Goal: Use online tool/utility: Utilize a website feature to perform a specific function

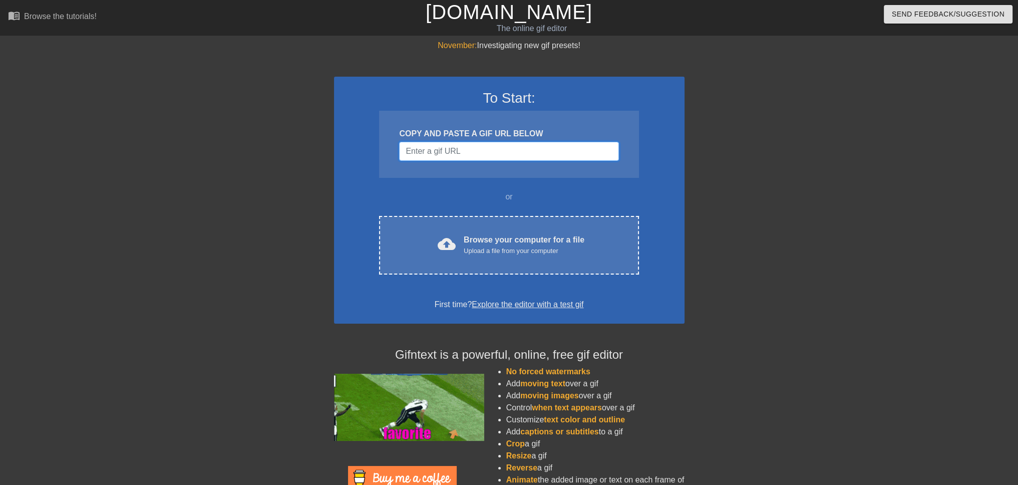
click at [448, 153] on input "Username" at bounding box center [508, 151] width 219 height 19
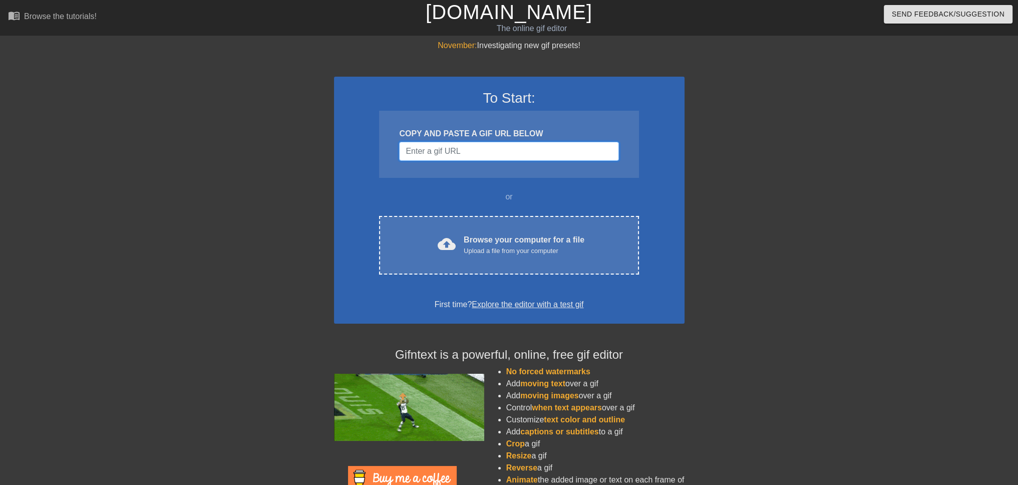
paste input "[URL][DOMAIN_NAME][PERSON_NAME]"
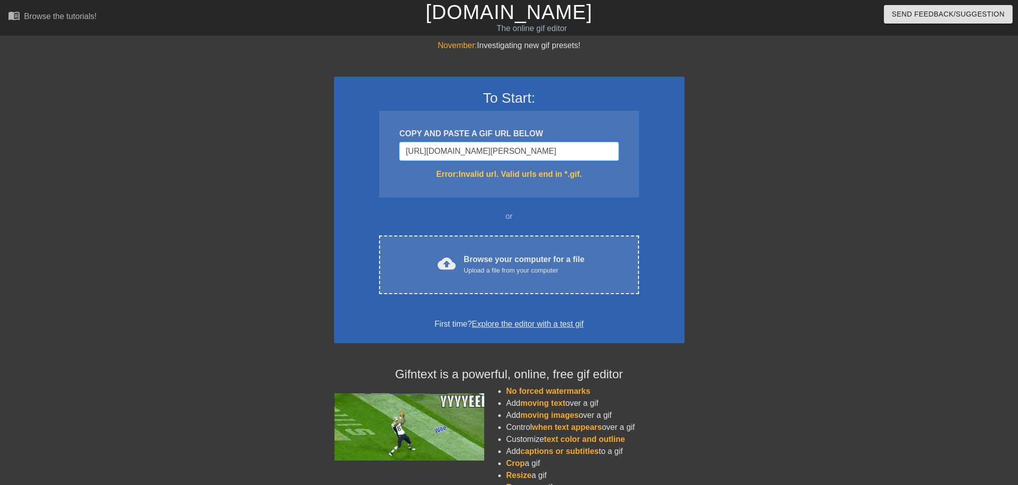
type input "[URL][DOMAIN_NAME][PERSON_NAME]"
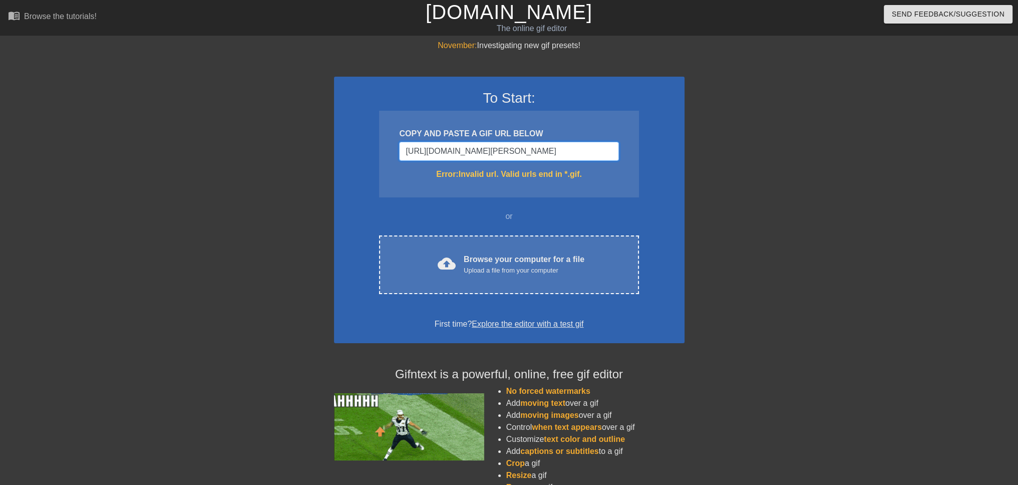
drag, startPoint x: 597, startPoint y: 158, endPoint x: 302, endPoint y: 132, distance: 295.7
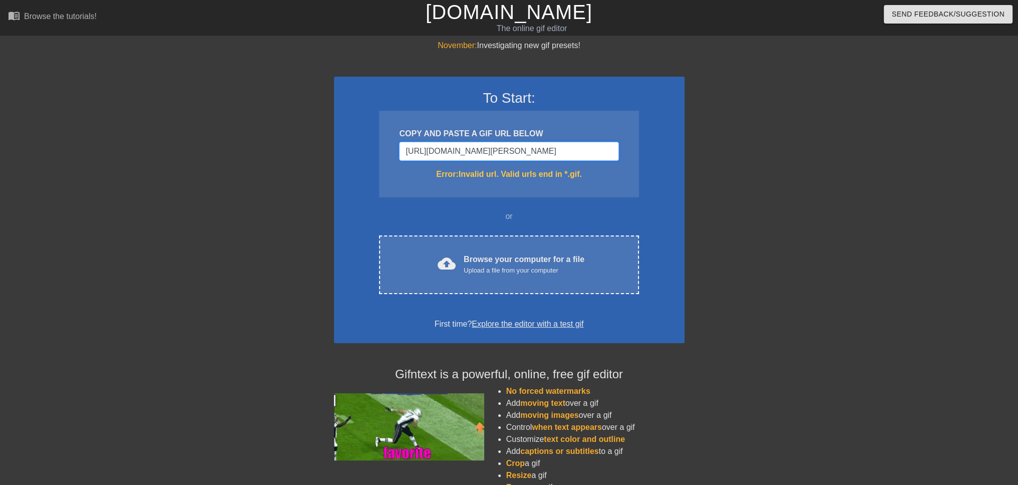
click at [302, 132] on div "November: Investigating new gif presets! To Start: COPY AND PASTE A GIF URL BEL…" at bounding box center [509, 295] width 1018 height 510
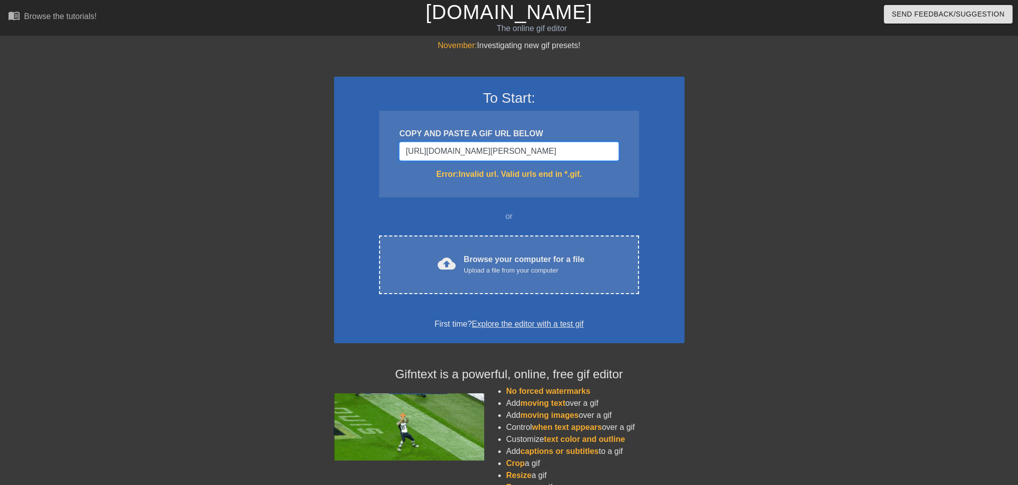
paste input "Username"
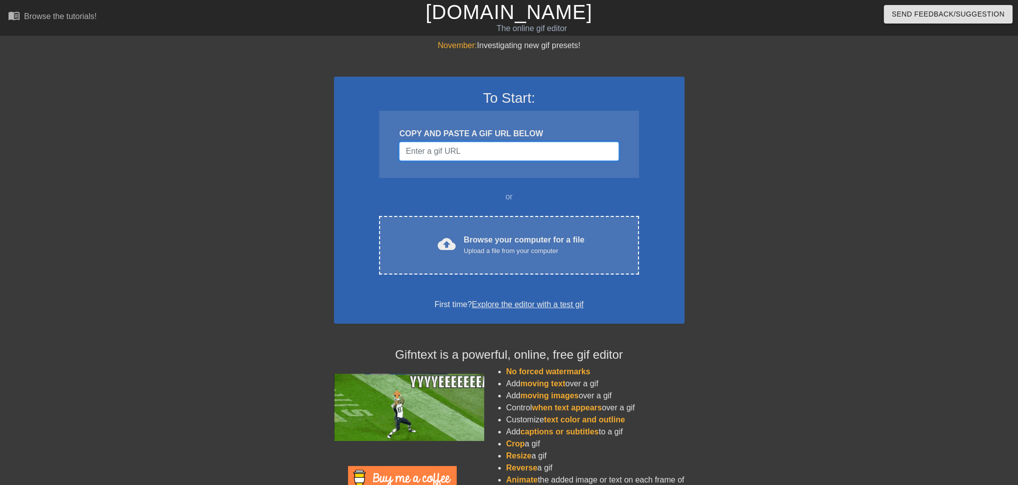
paste input "Username"
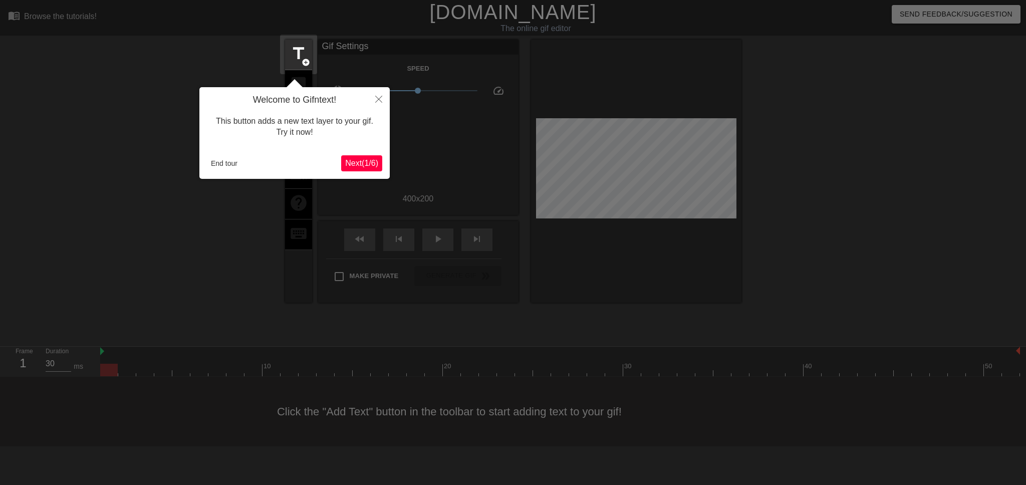
click at [356, 163] on span "Next ( 1 / 6 )" at bounding box center [361, 163] width 33 height 9
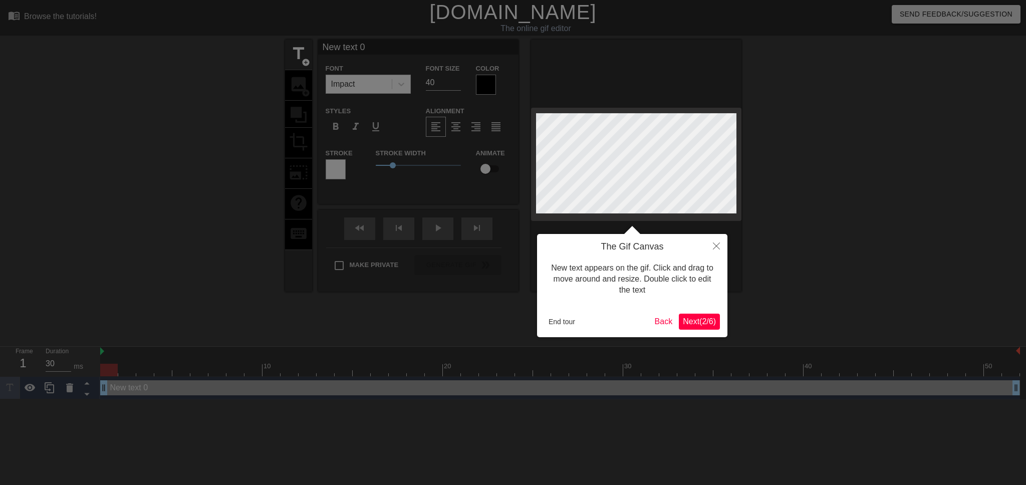
scroll to position [1, 1]
type input "text 0"
type textarea "text 0"
type input "text"
type textarea "text"
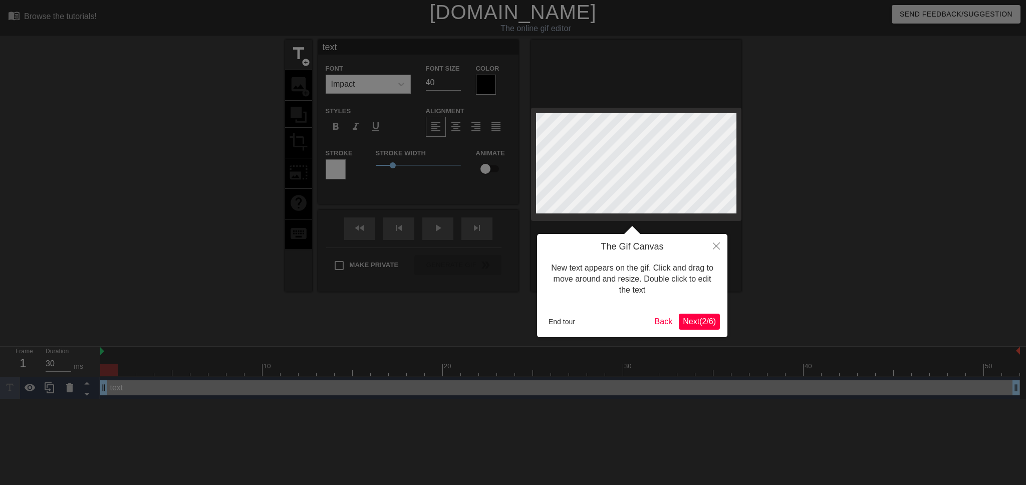
type input "text"
type textarea "text"
type input "tex"
type textarea "tex"
type input "te"
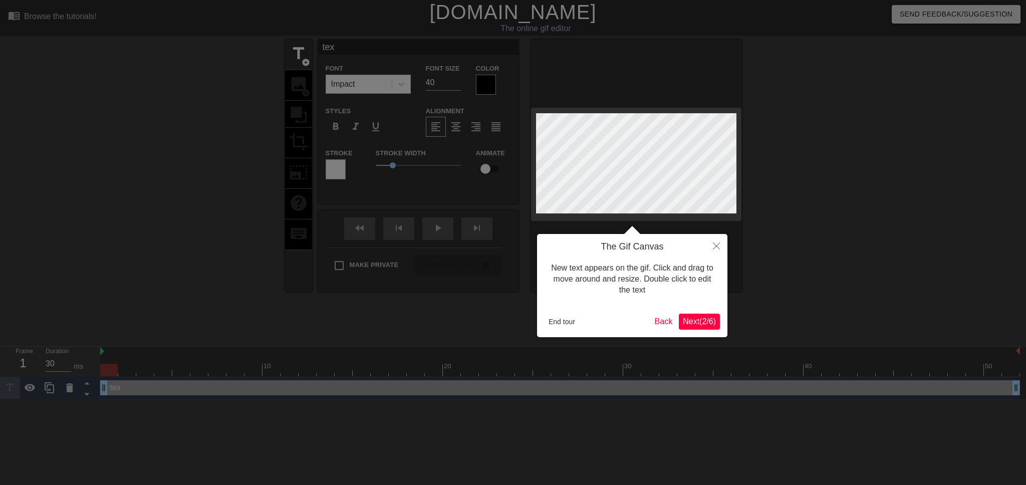
type textarea "te"
type input "t"
type textarea "t"
type input "H"
type textarea "H"
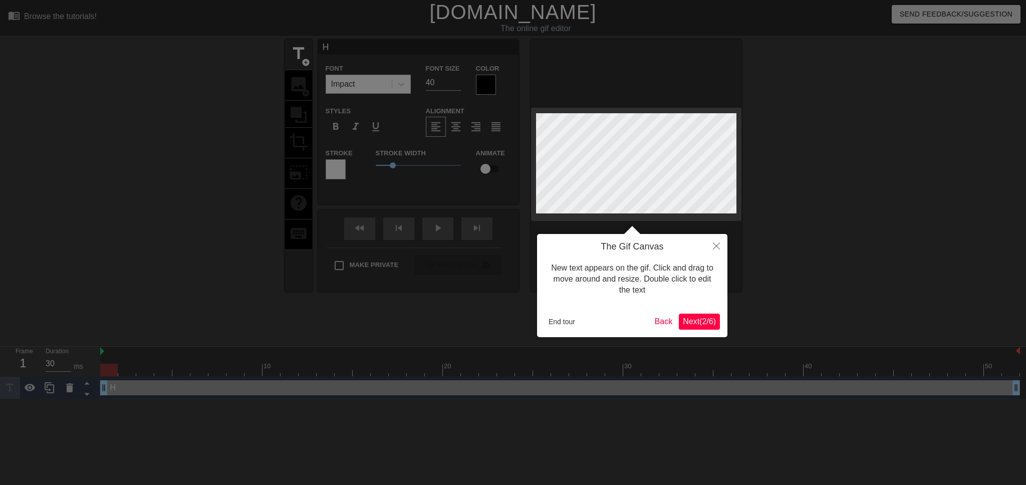
type input "He"
type textarea "He"
type input "Hey"
type textarea "Hey"
type input "Hey,"
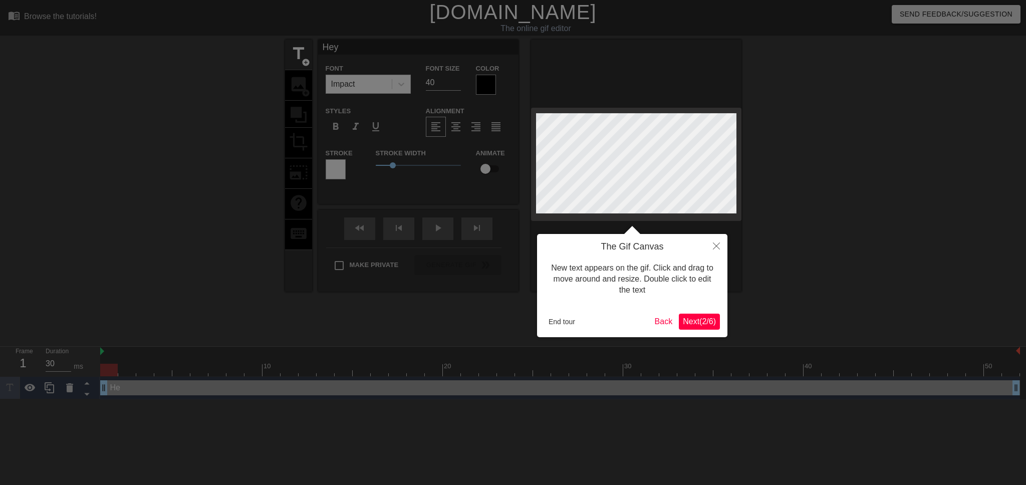
type textarea "Hey,"
type input "Hey,"
type textarea "Hey,"
type input "Hey, J"
type textarea "Hey, J"
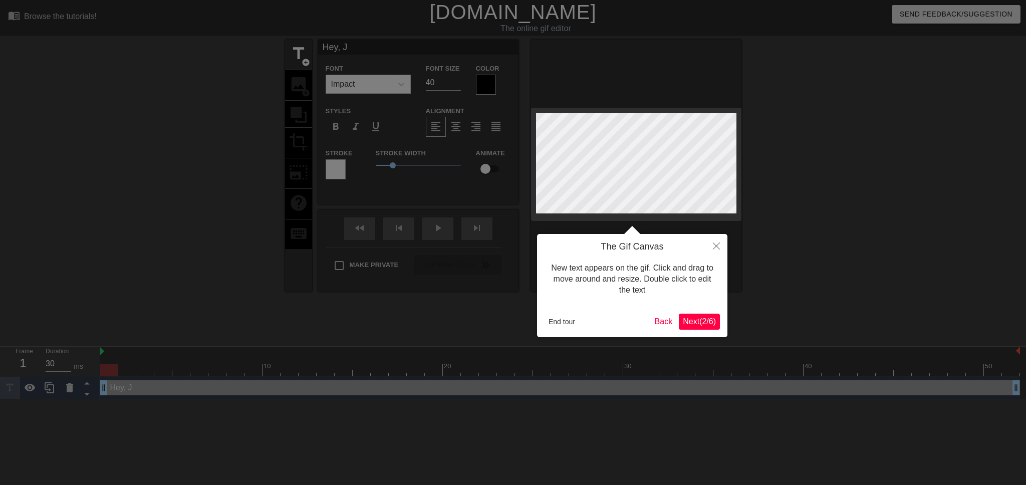
type input "Hey, Je"
type textarea "Hey, Je"
type input "Hey, Jer"
type textarea "Hey, Jer"
type input "Hey, [PERSON_NAME]"
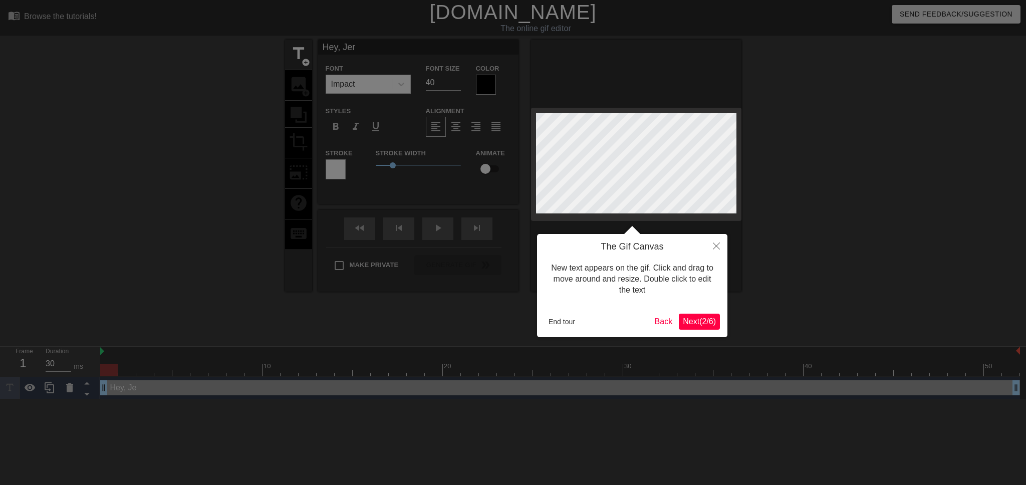
type textarea "Hey, [PERSON_NAME]"
type input "Hey, [PERSON_NAME]"
type textarea "Hey, [PERSON_NAME]"
type input "Hey, [PERSON_NAME]"
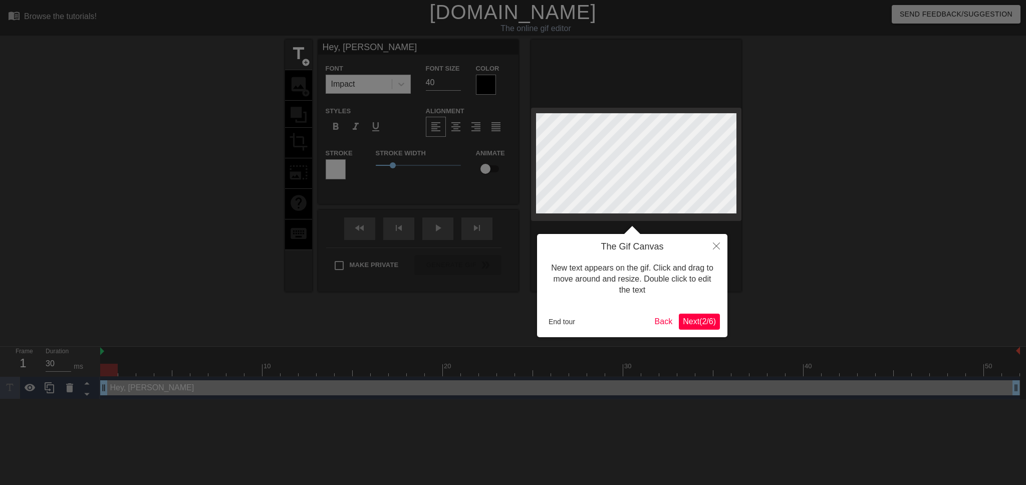
type textarea "Hey, [PERSON_NAME]"
type input "Hey, [PERSON_NAME]."
type textarea "Hey, [PERSON_NAME]."
type input "Hey, [PERSON_NAME].."
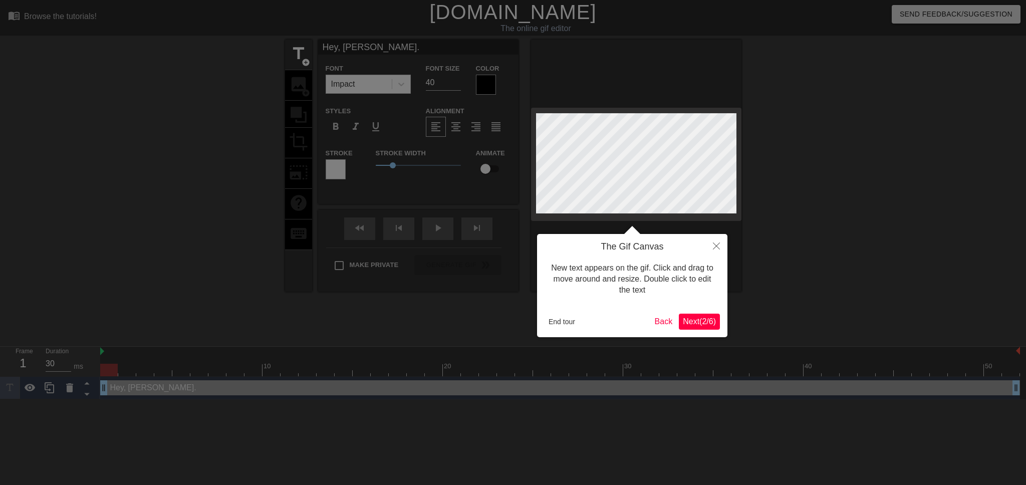
type textarea "Hey, [PERSON_NAME].."
type input "Hey, [PERSON_NAME]..."
type textarea "Hey, [PERSON_NAME]..."
click at [697, 323] on span "Next ( 2 / 6 )" at bounding box center [699, 321] width 33 height 9
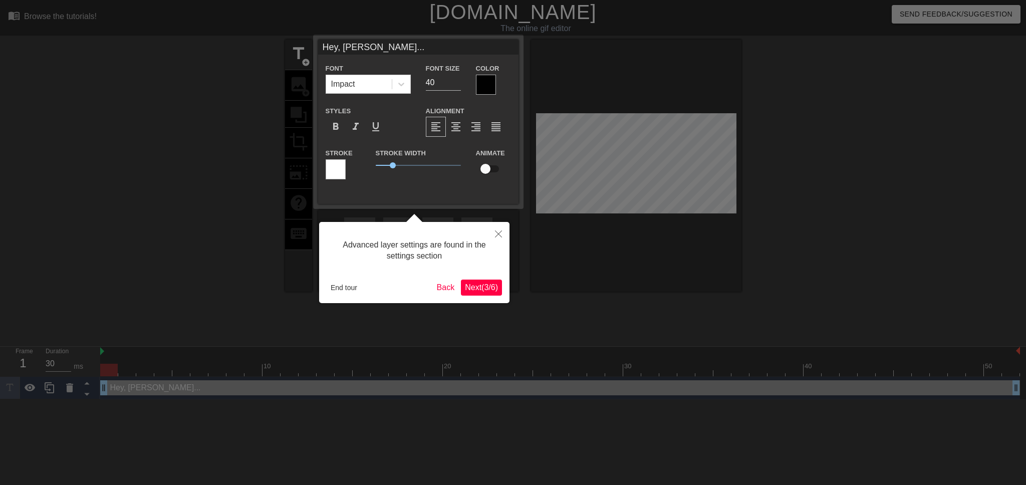
click at [470, 290] on span "Next ( 3 / 6 )" at bounding box center [481, 287] width 33 height 9
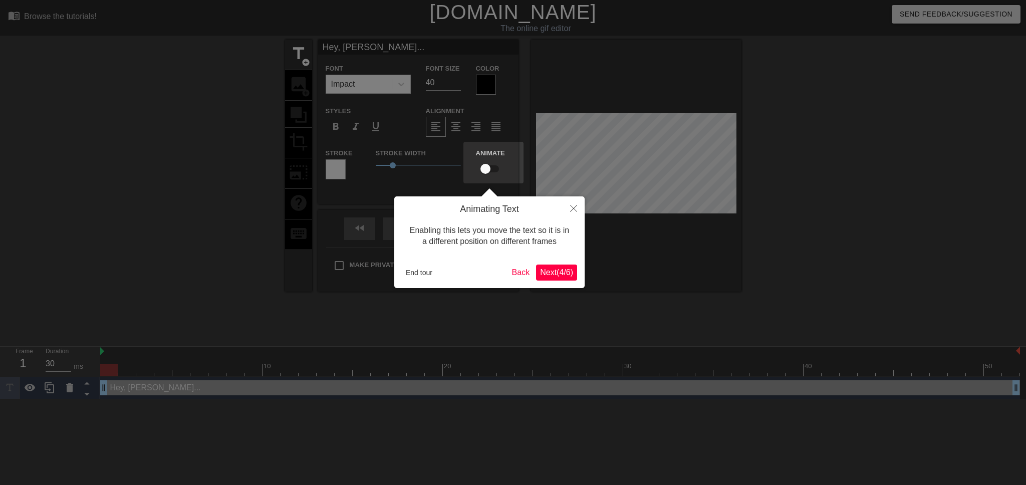
click at [555, 272] on span "Next ( 4 / 6 )" at bounding box center [556, 272] width 33 height 9
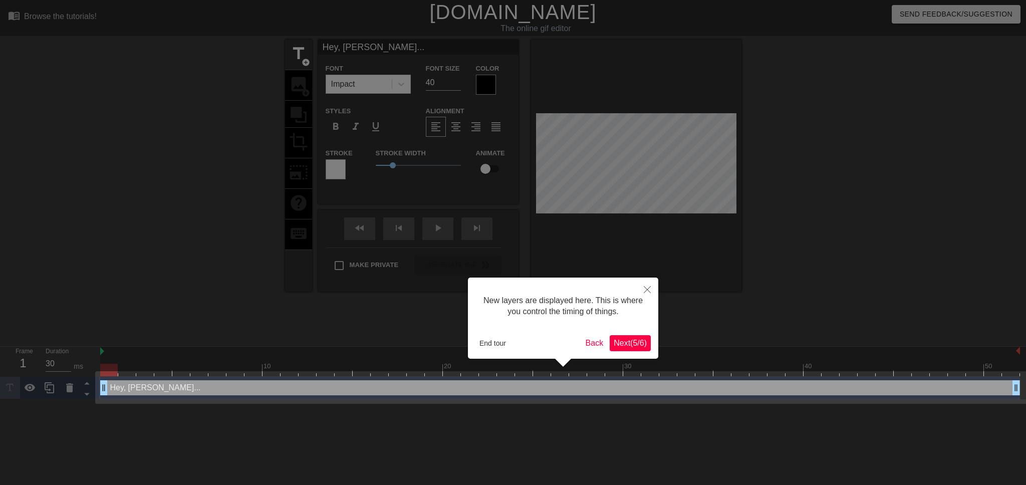
click at [622, 340] on span "Next ( 5 / 6 )" at bounding box center [630, 343] width 33 height 9
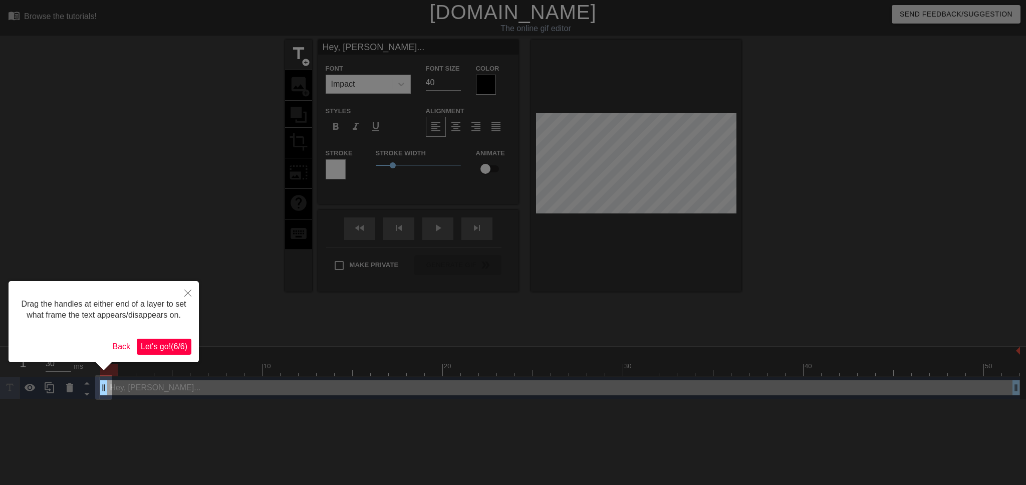
click at [172, 350] on span "Let's go! ( 6 / 6 )" at bounding box center [164, 346] width 47 height 9
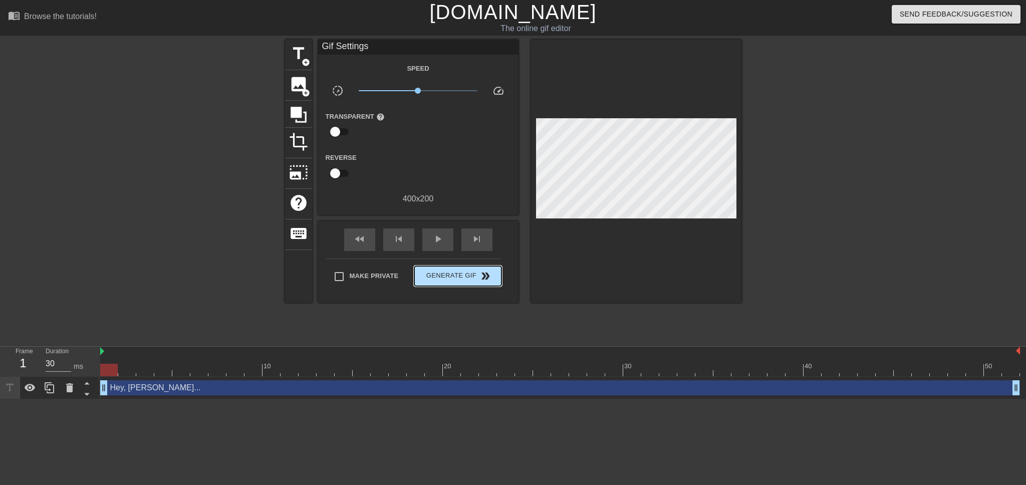
click at [469, 260] on div "Make Private Generate Gif double_arrow" at bounding box center [413, 278] width 175 height 40
click at [331, 276] on input "Make Private" at bounding box center [339, 276] width 21 height 21
checkbox input "true"
click at [453, 274] on span "Generate Gif double_arrow" at bounding box center [457, 276] width 79 height 12
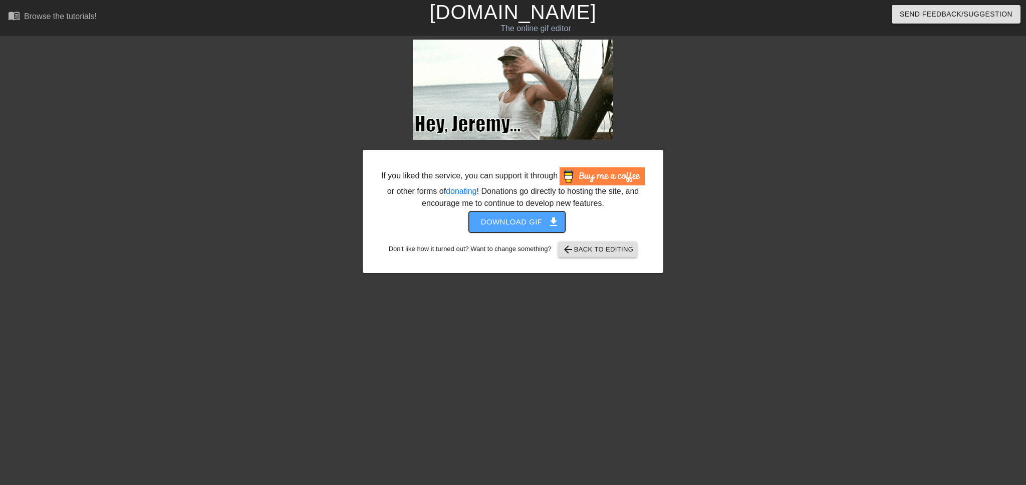
drag, startPoint x: 533, startPoint y: 222, endPoint x: 541, endPoint y: 222, distance: 8.0
click at [533, 222] on span "Download gif get_app" at bounding box center [517, 221] width 73 height 13
